Goal: Task Accomplishment & Management: Use online tool/utility

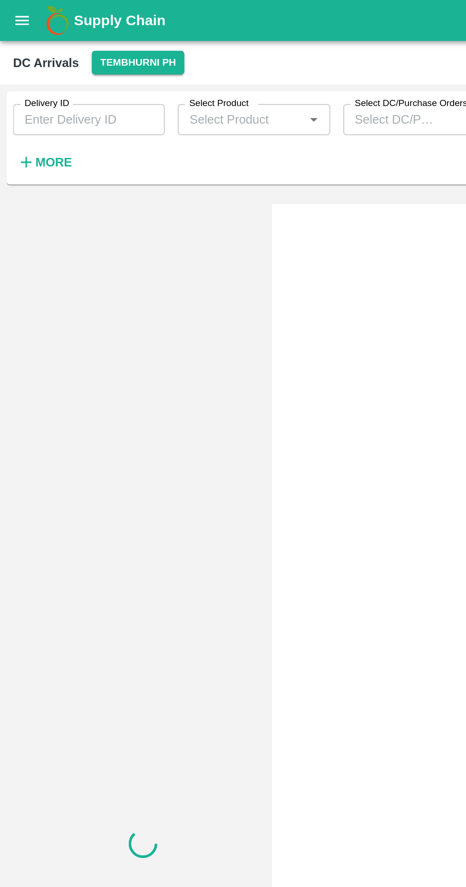
click at [16, 92] on icon "button" at bounding box center [15, 94] width 10 height 10
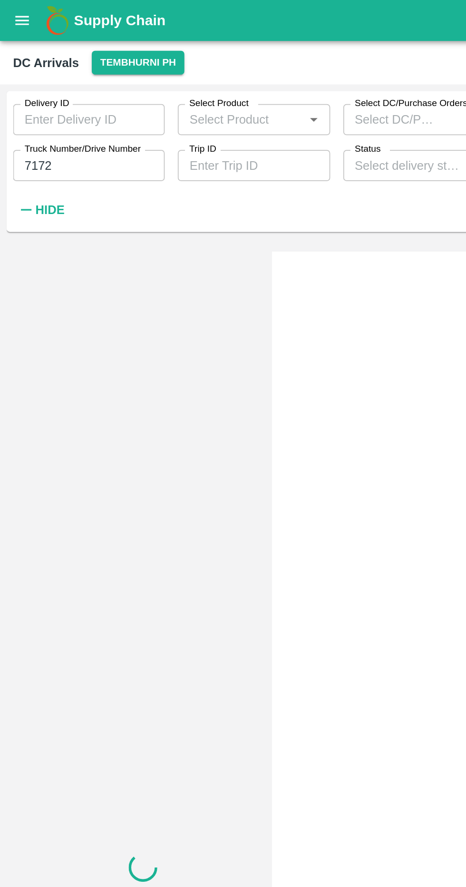
click at [48, 97] on input "7172" at bounding box center [52, 96] width 88 height 18
type input "7"
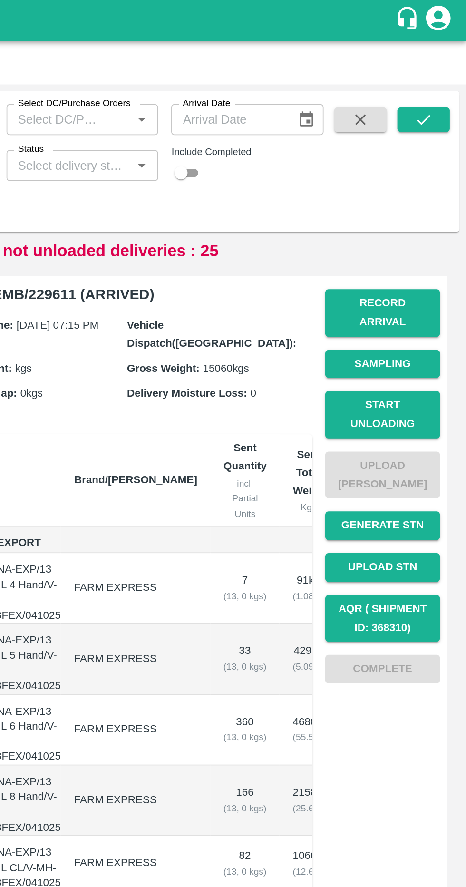
type input "6060"
click at [436, 65] on icon "submit" at bounding box center [441, 69] width 10 height 10
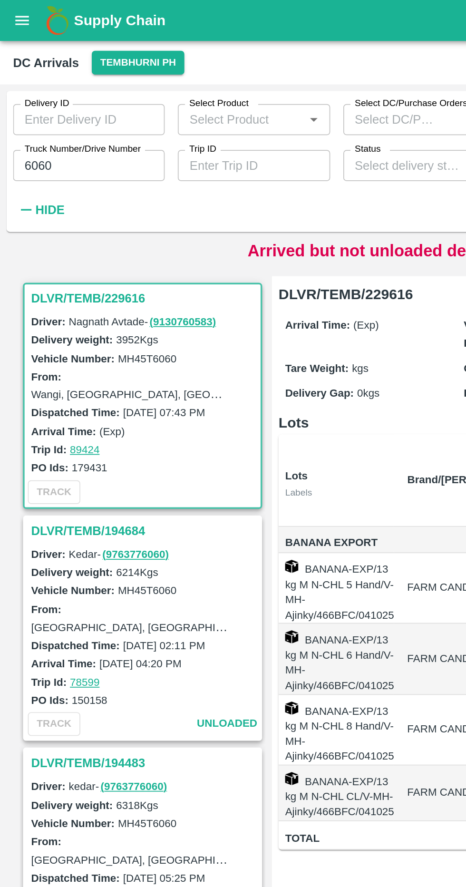
click at [40, 169] on h3 "DLVR/TEMB/229616" at bounding box center [84, 173] width 132 height 12
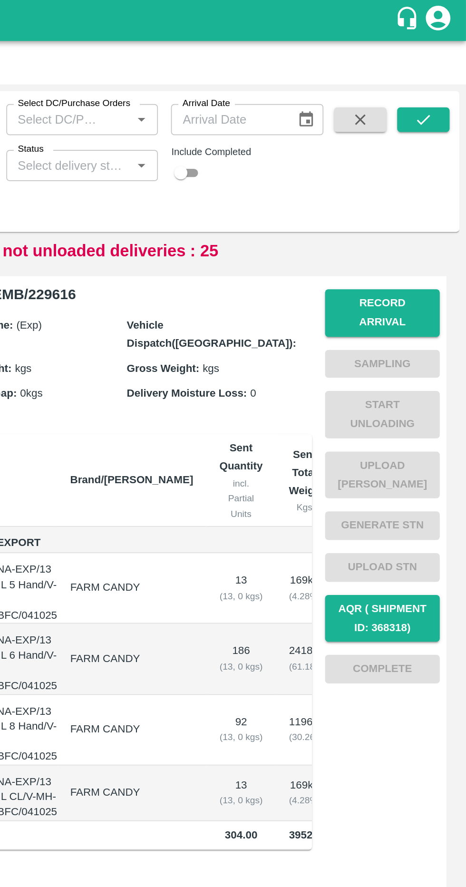
click at [398, 174] on button "Record Arrival" at bounding box center [417, 182] width 67 height 28
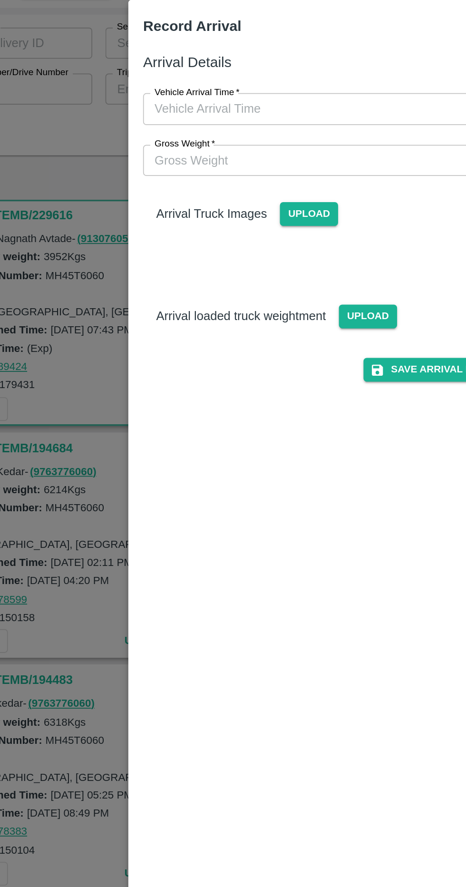
click at [157, 107] on input "Vehicle Arrival Time   *" at bounding box center [229, 107] width 209 height 18
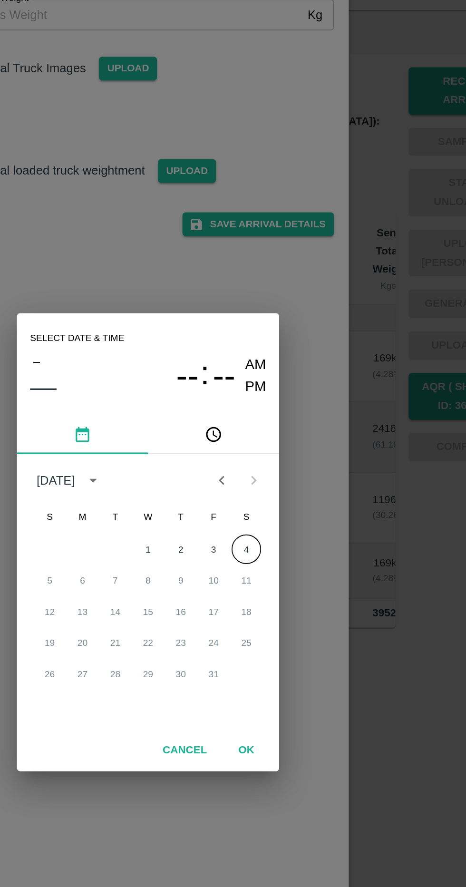
click at [290, 456] on button "4" at bounding box center [289, 447] width 17 height 17
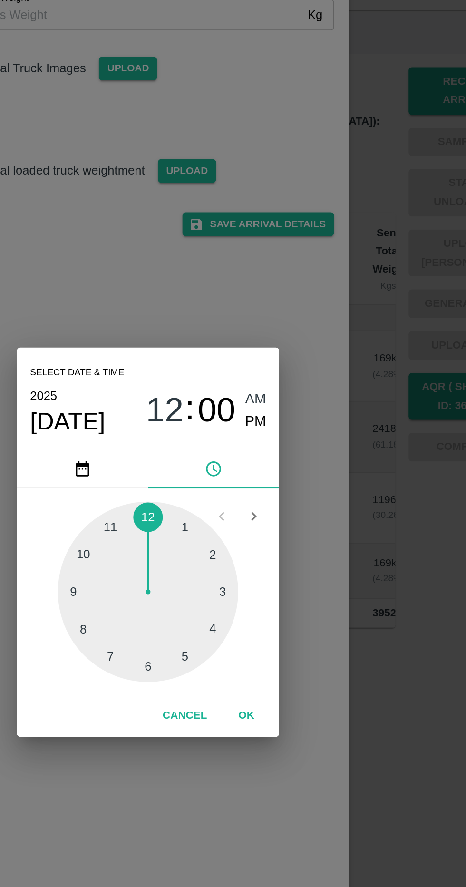
click at [196, 524] on div at bounding box center [233, 472] width 105 height 105
click at [190, 499] on div at bounding box center [233, 472] width 105 height 105
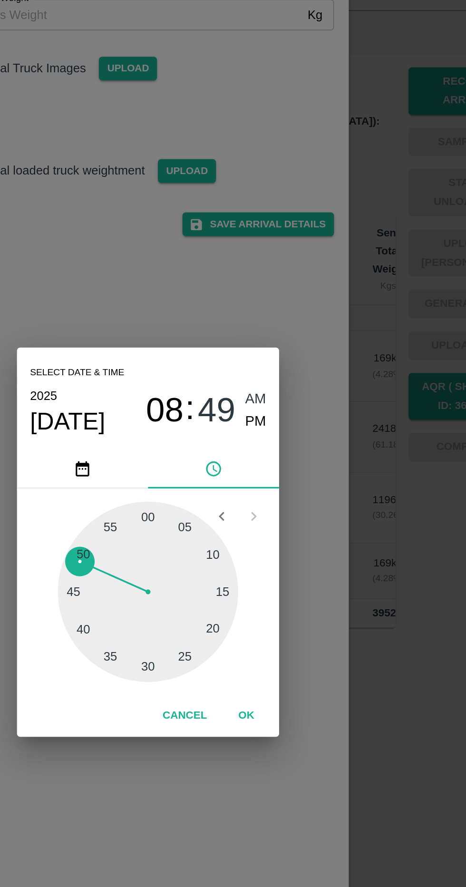
click at [295, 380] on span "PM" at bounding box center [296, 373] width 12 height 13
type input "[DATE] 08:49 PM"
click at [299, 552] on button "OK" at bounding box center [290, 544] width 30 height 17
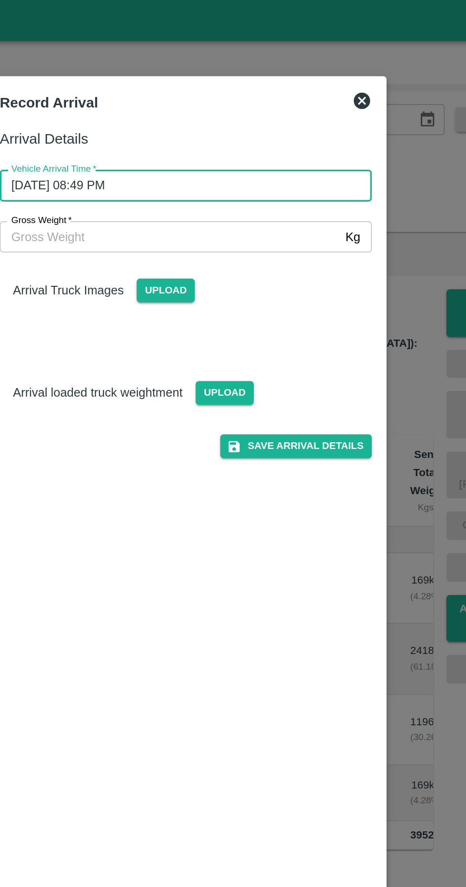
click at [168, 142] on input "Gross Weight   *" at bounding box center [223, 137] width 197 height 18
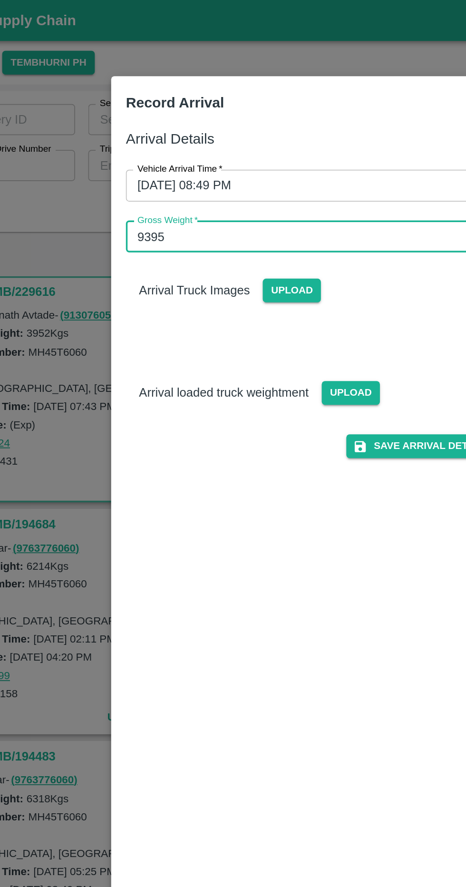
type input "9395"
click at [230, 172] on span "Upload" at bounding box center [221, 169] width 34 height 14
click at [0, 0] on input "Upload" at bounding box center [0, 0] width 0 height 0
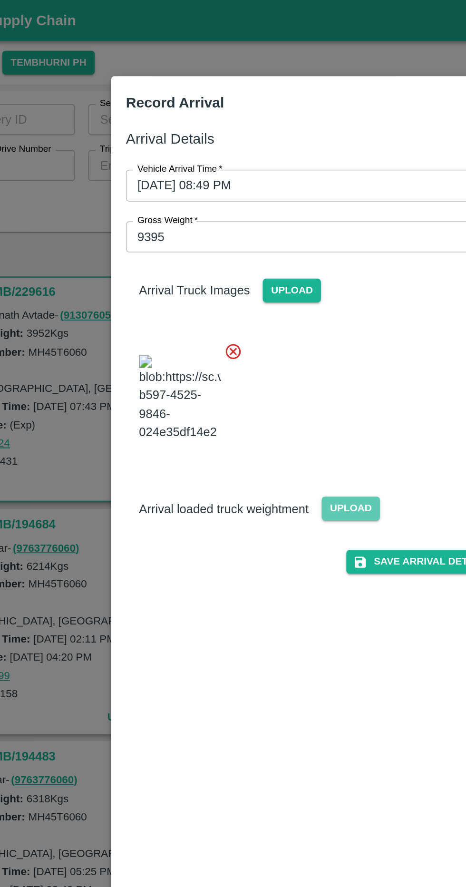
click at [262, 302] on span "Upload" at bounding box center [256, 295] width 34 height 14
click at [0, 0] on input "Upload" at bounding box center [0, 0] width 0 height 0
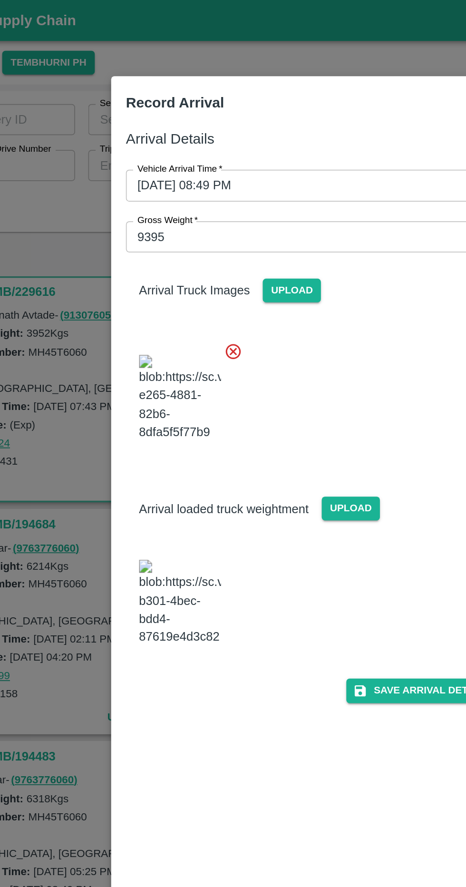
click at [305, 407] on button "Save Arrival Details" at bounding box center [297, 401] width 88 height 14
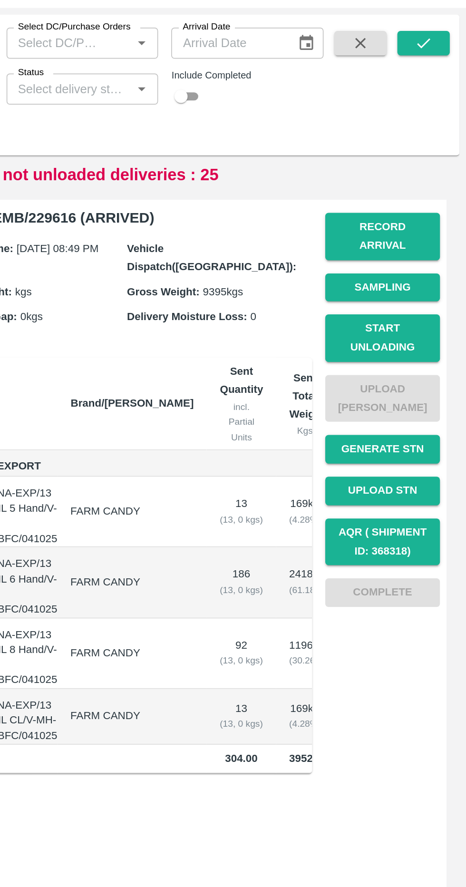
click at [398, 179] on button "Record Arrival" at bounding box center [417, 182] width 67 height 28
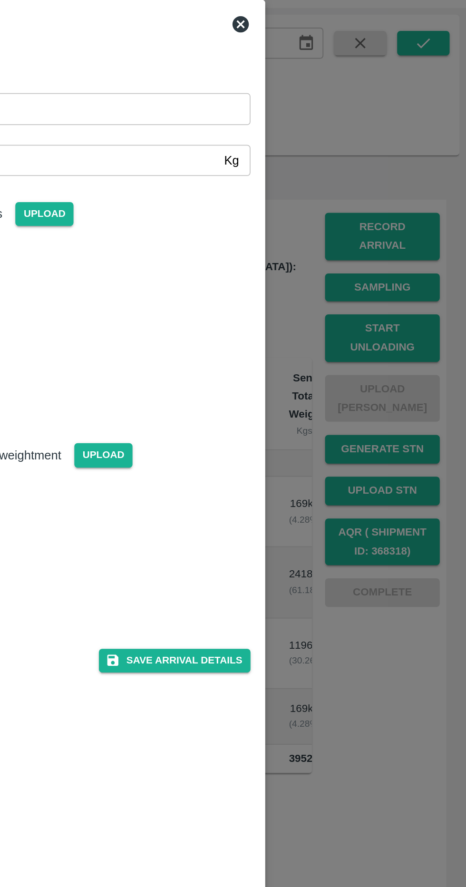
click at [337, 58] on icon at bounding box center [335, 59] width 10 height 10
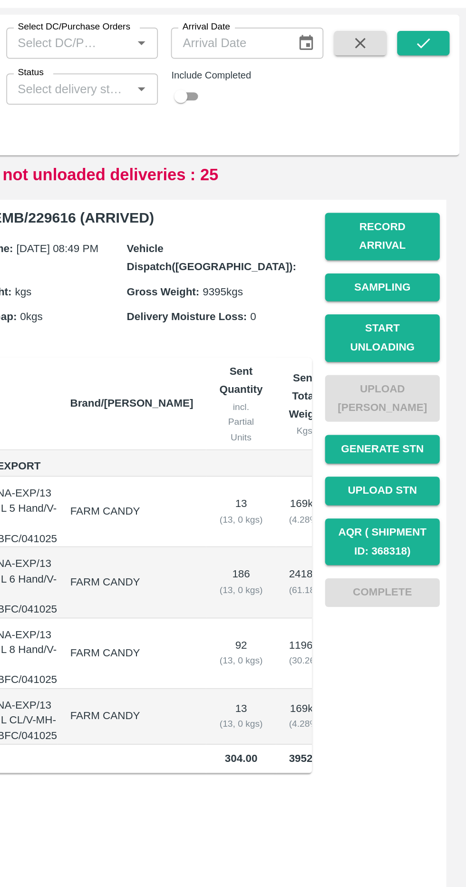
click at [396, 227] on button "Start Unloading" at bounding box center [417, 241] width 67 height 28
